Goal: Find specific page/section: Find specific page/section

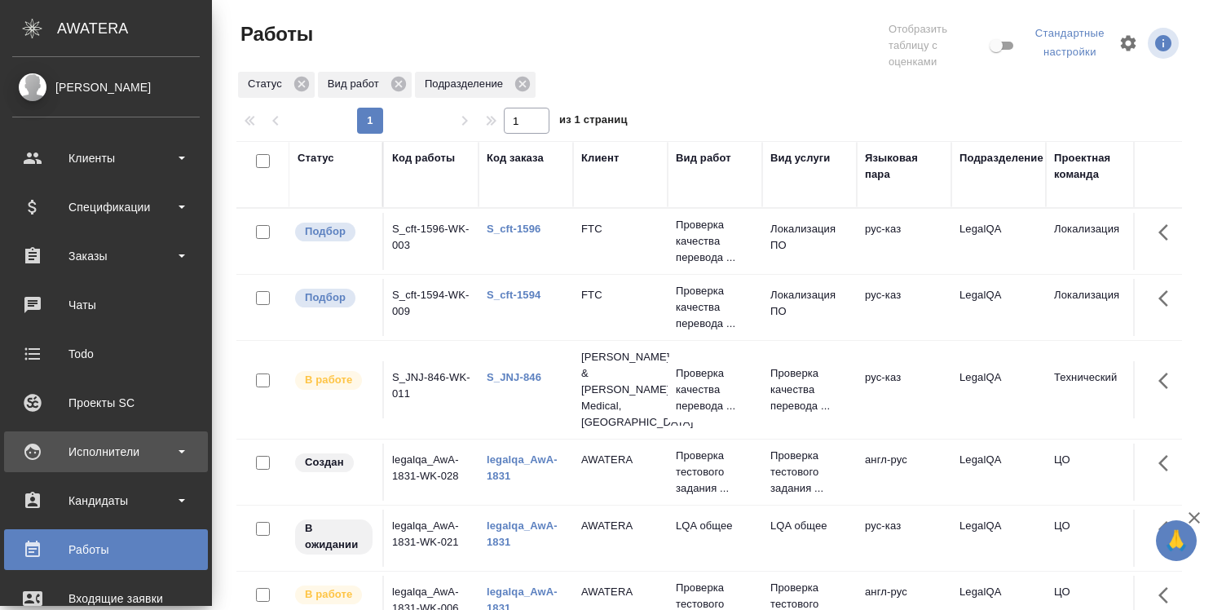
click at [120, 455] on div "Исполнители" at bounding box center [106, 451] width 188 height 24
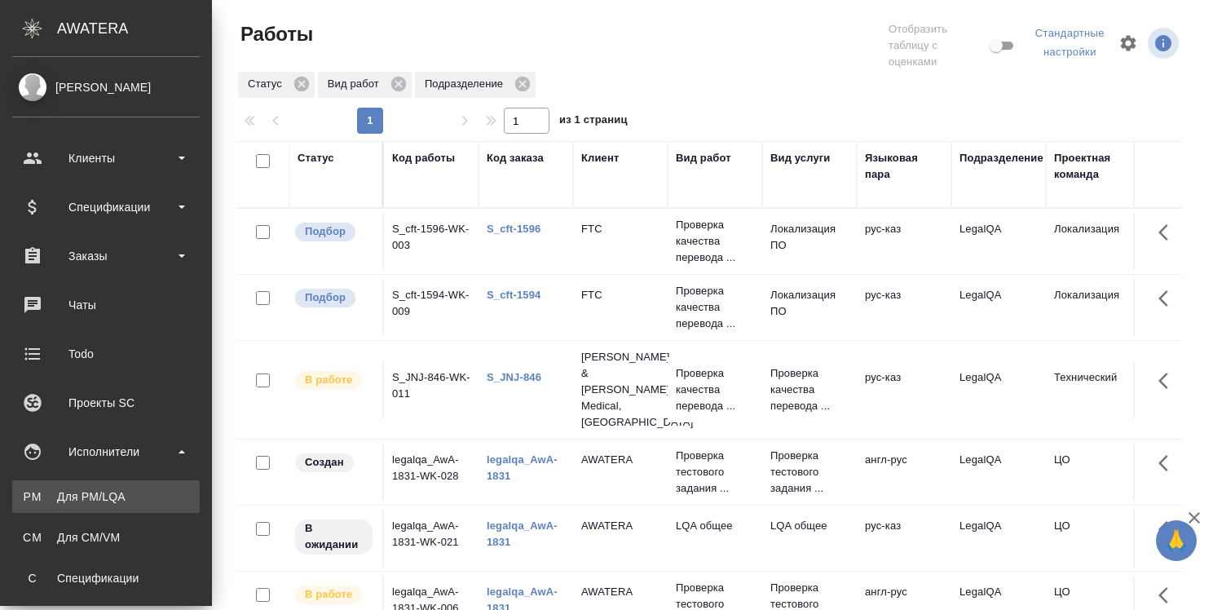
click at [108, 493] on div "Для PM/LQA" at bounding box center [105, 496] width 171 height 16
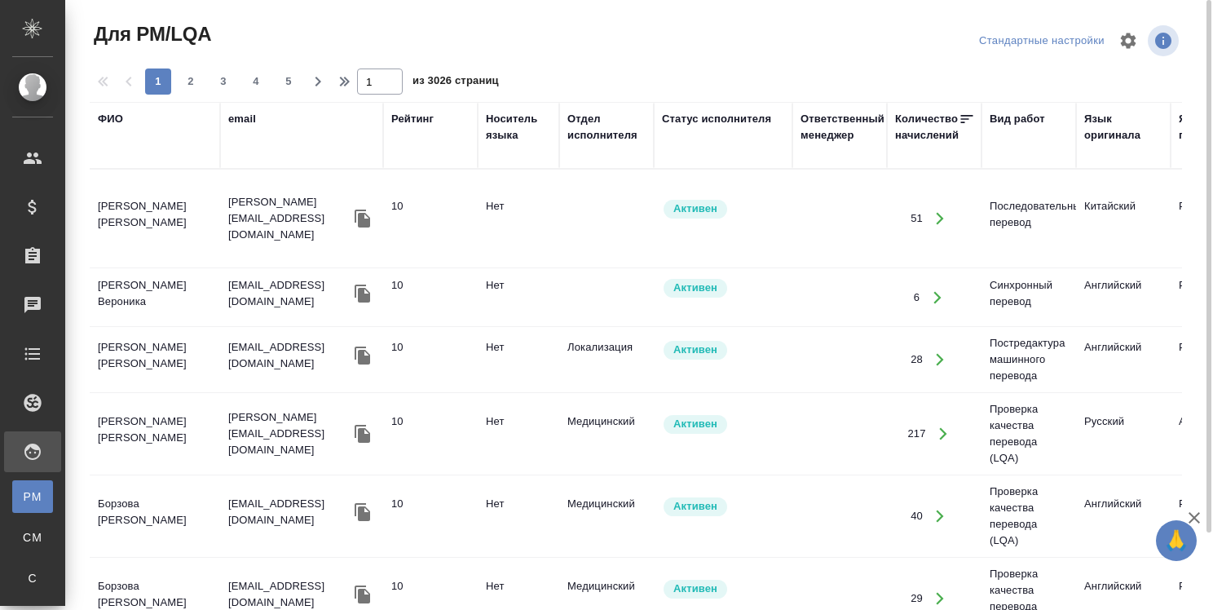
click at [113, 122] on div "ФИО" at bounding box center [110, 119] width 25 height 16
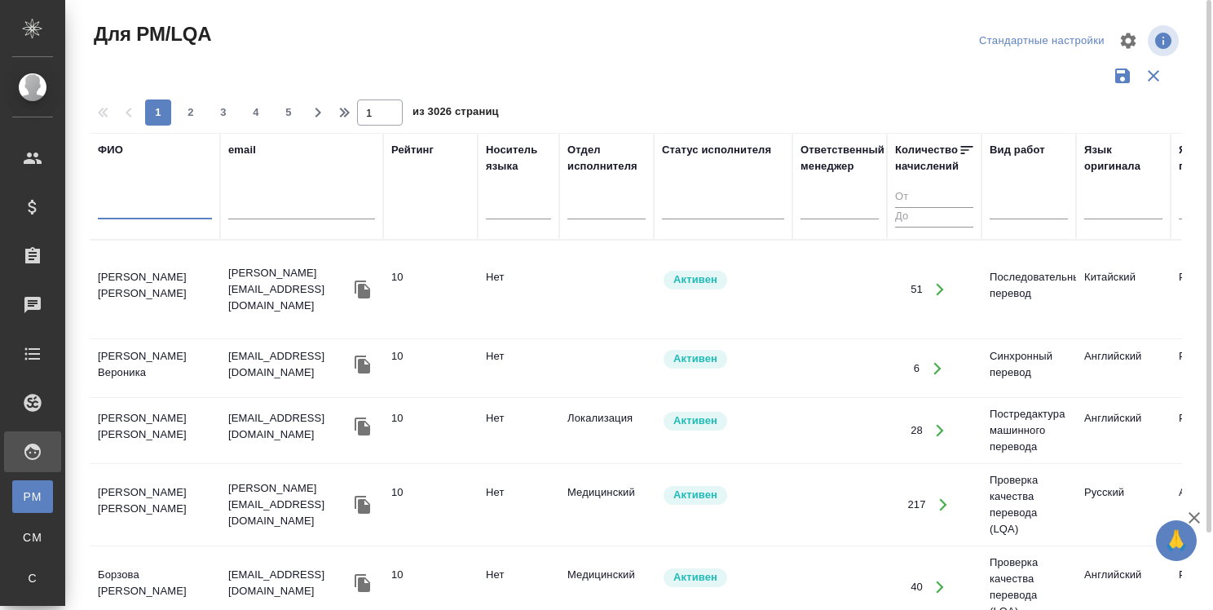
drag, startPoint x: 127, startPoint y: 219, endPoint x: 121, endPoint y: 199, distance: 20.6
click at [127, 218] on input "text" at bounding box center [155, 209] width 114 height 20
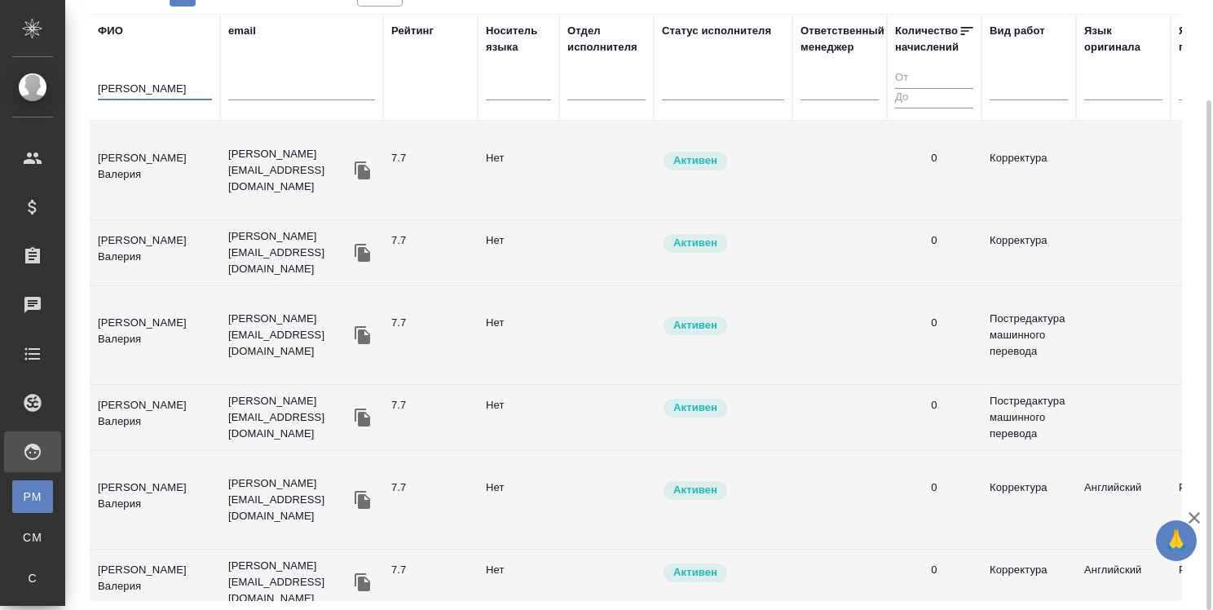
type input "А"
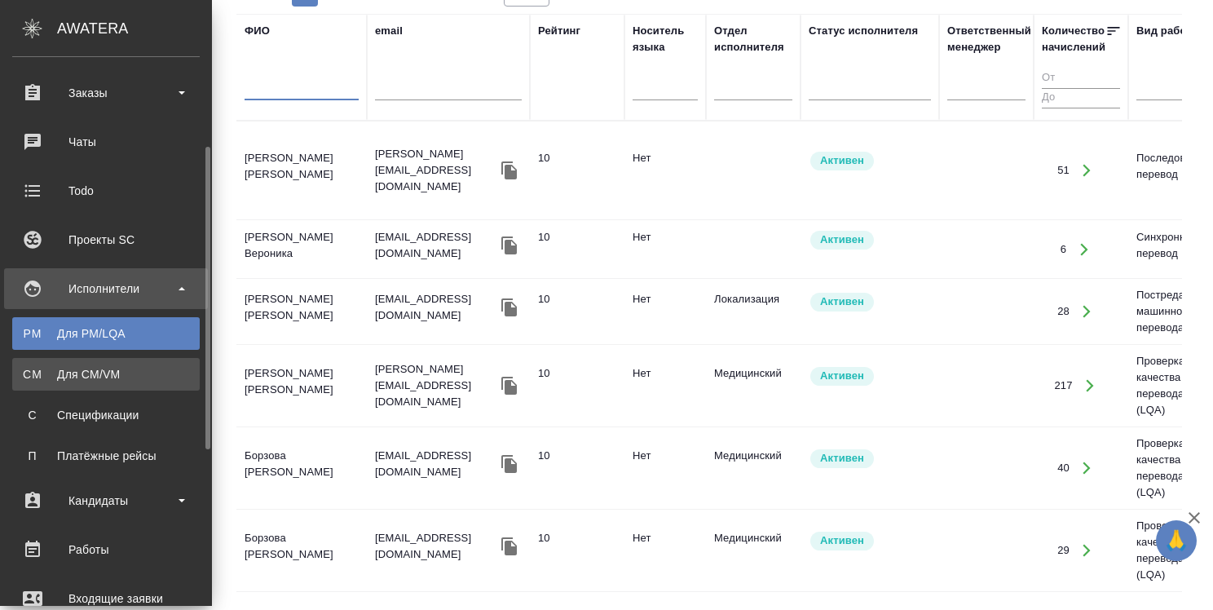
scroll to position [245, 0]
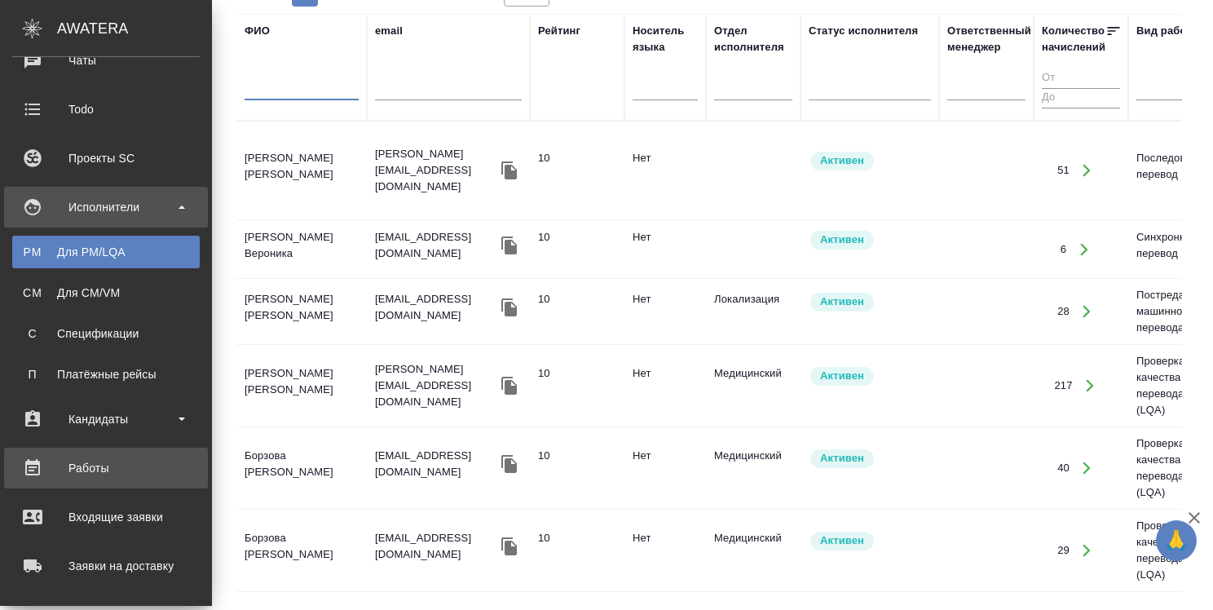
click at [129, 463] on div "Работы" at bounding box center [106, 468] width 188 height 24
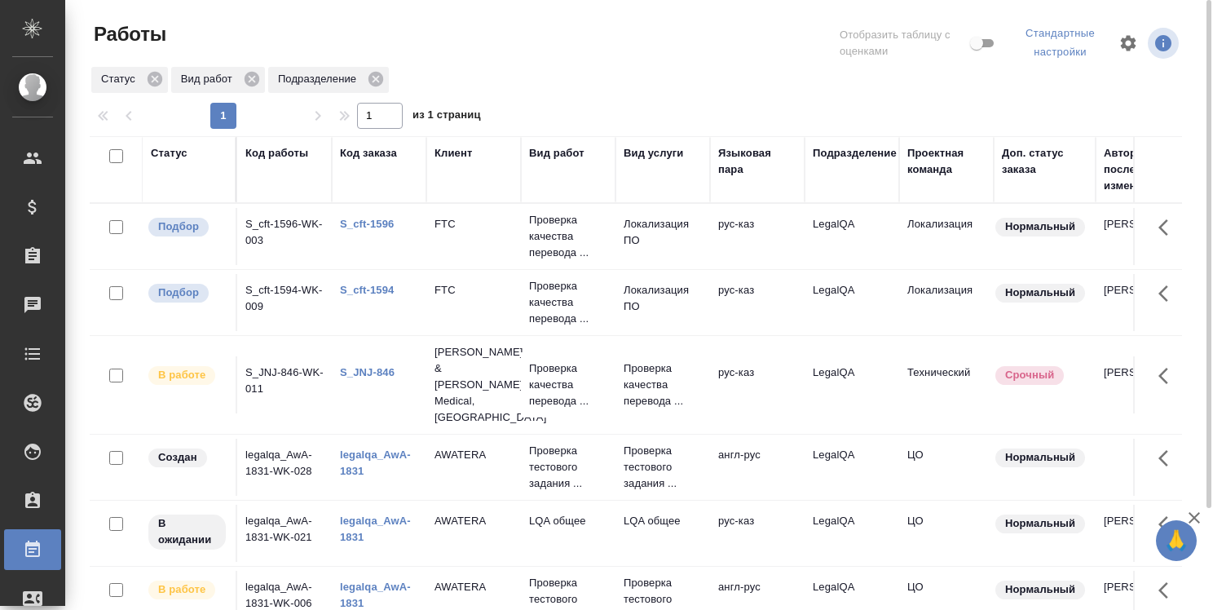
click at [722, 58] on div at bounding box center [642, 43] width 369 height 44
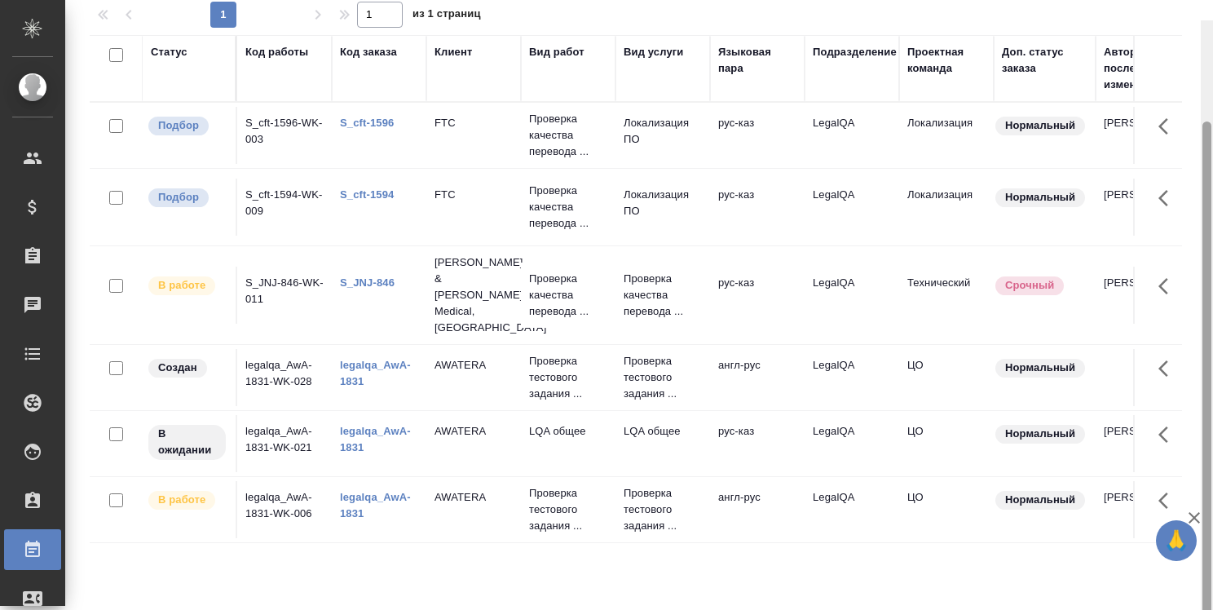
scroll to position [121, 0]
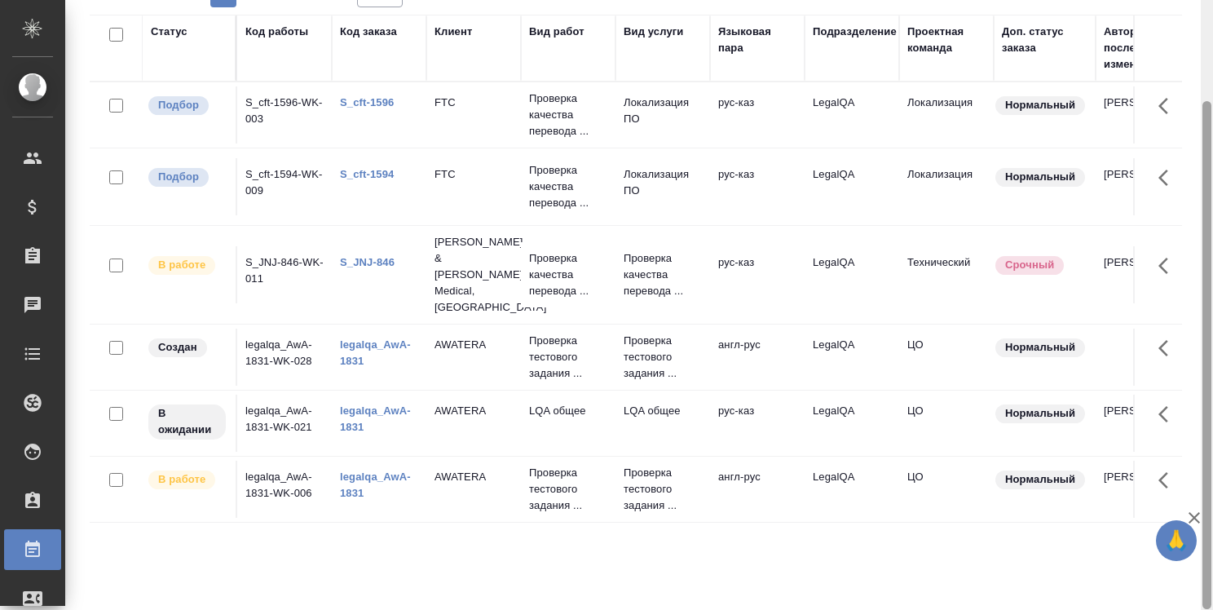
drag, startPoint x: 1204, startPoint y: 271, endPoint x: 1204, endPoint y: 413, distance: 141.9
click at [1204, 413] on div at bounding box center [1207, 355] width 9 height 508
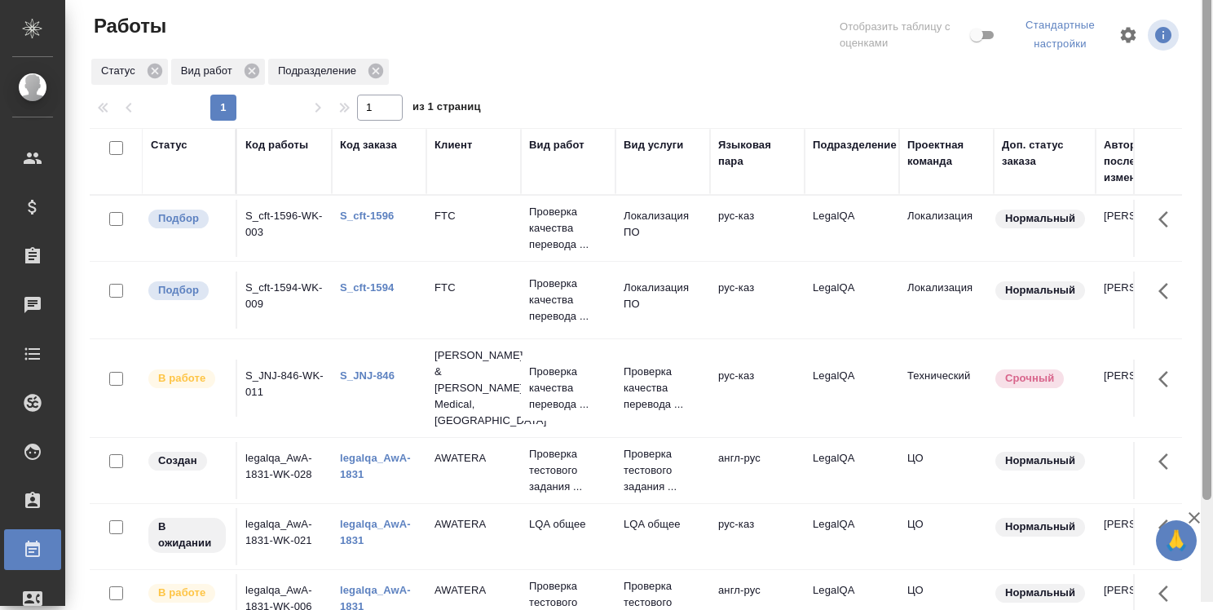
scroll to position [0, 0]
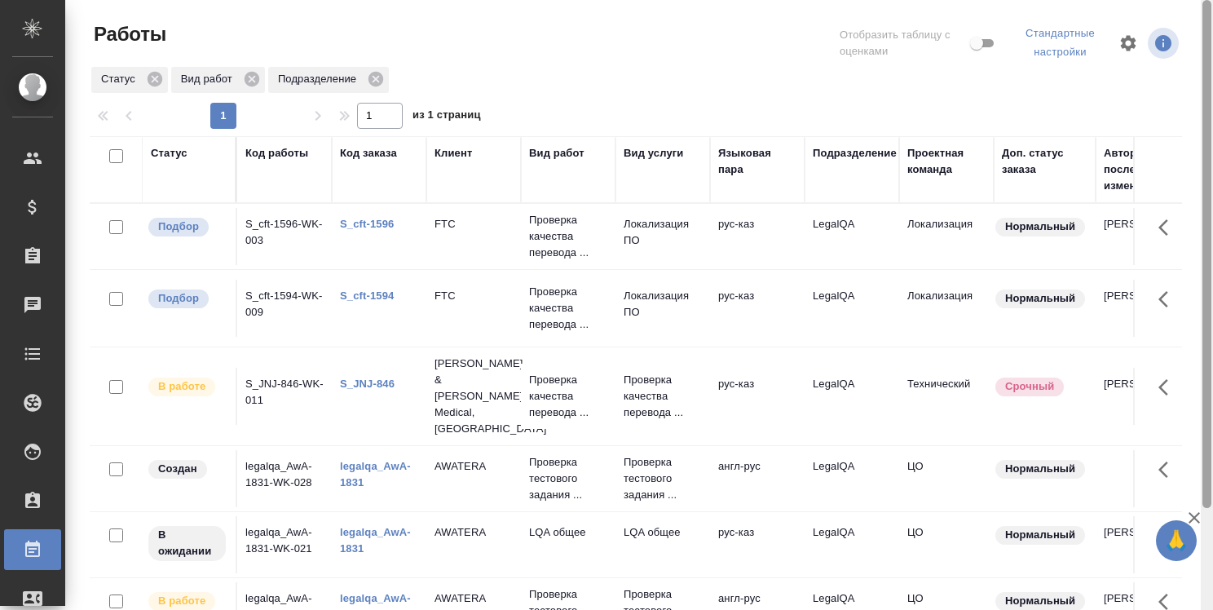
drag, startPoint x: 1204, startPoint y: 413, endPoint x: 1174, endPoint y: 211, distance: 203.5
click at [1174, 211] on div "Работы Отобразить таблицу с оценками Стандартные настройки Статус Вид работ Под…" at bounding box center [639, 305] width 1148 height 610
